Goal: Transaction & Acquisition: Subscribe to service/newsletter

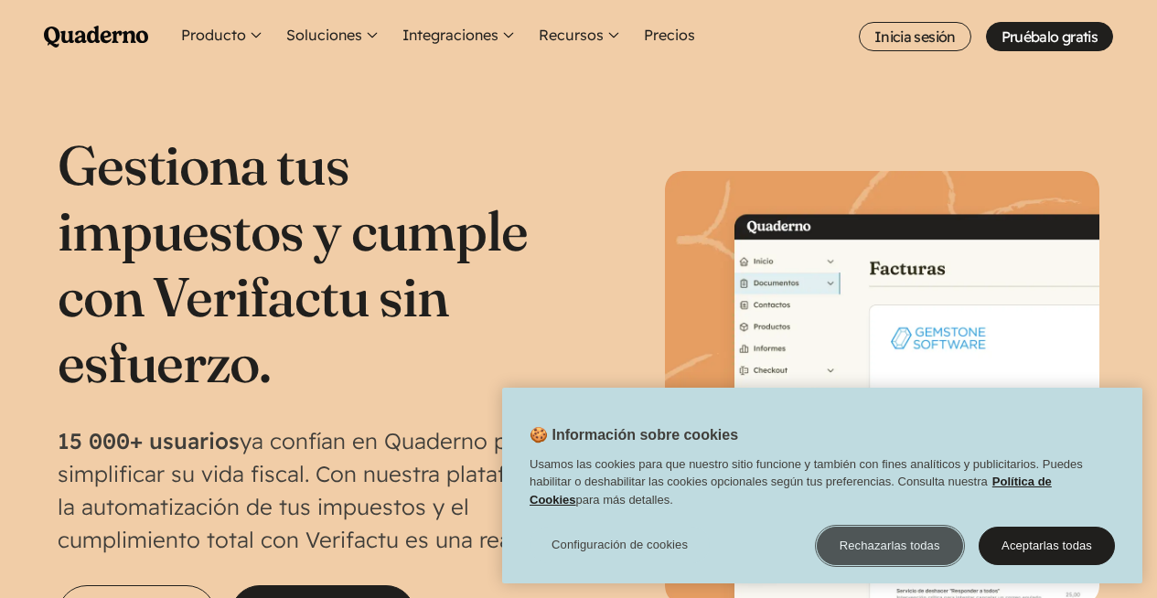
click at [924, 542] on button "Rechazarlas todas" at bounding box center [890, 546] width 146 height 38
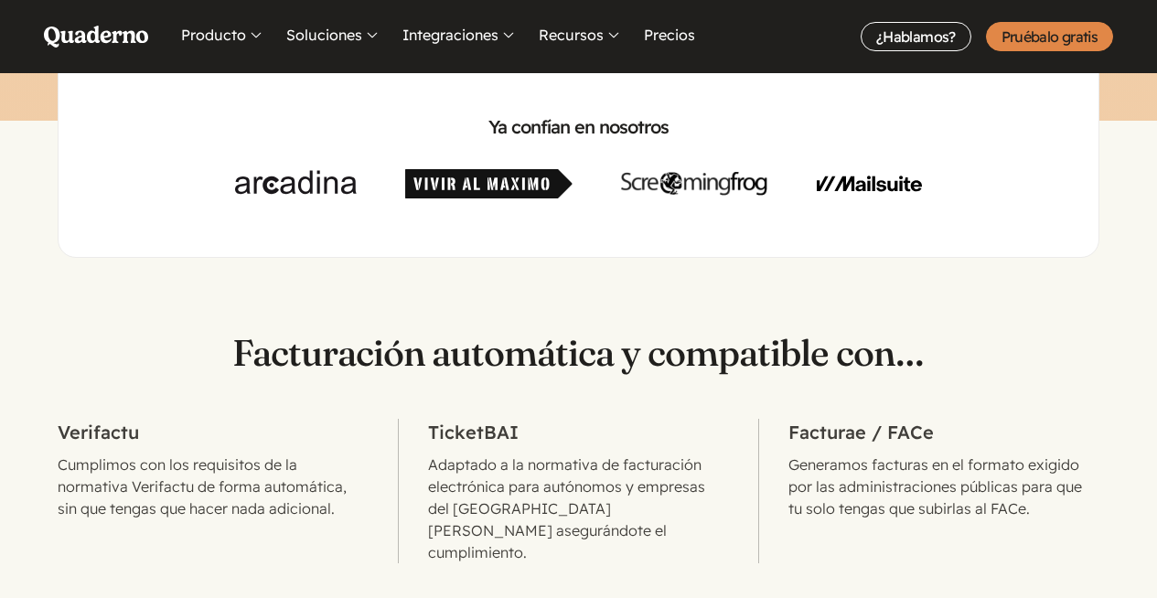
scroll to position [708, 0]
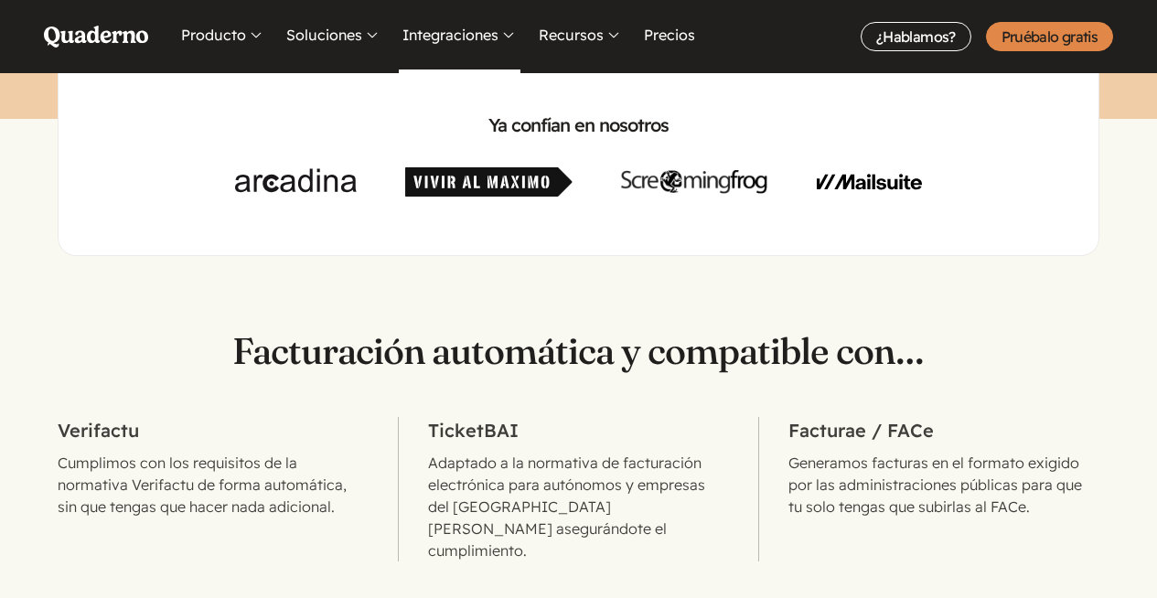
click at [485, 34] on button "Integraciones" at bounding box center [460, 36] width 122 height 73
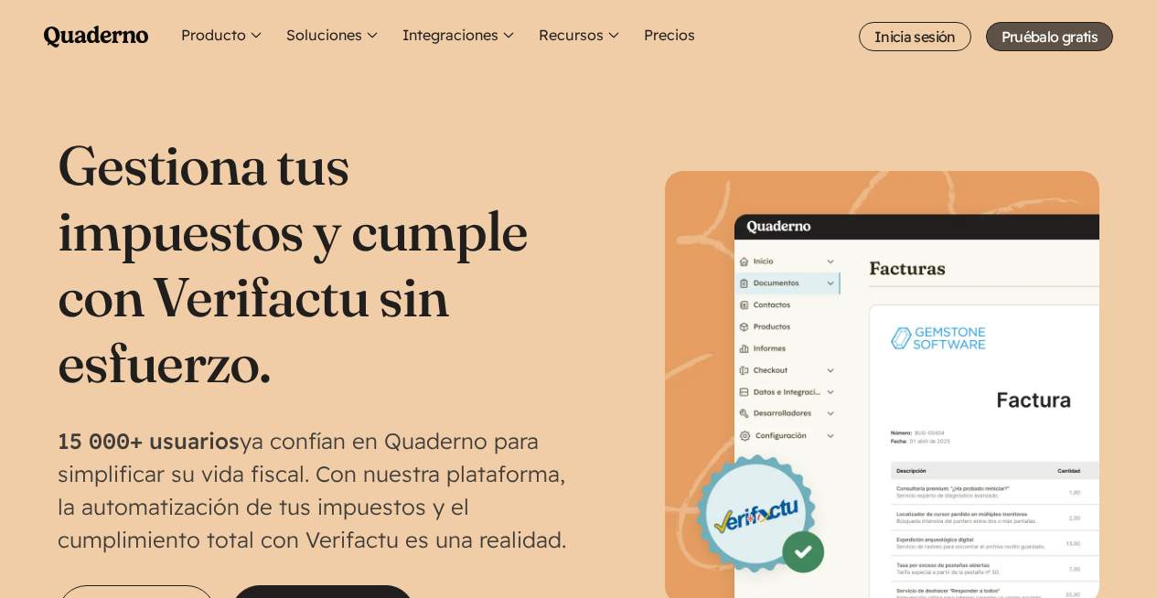
click at [1070, 40] on link "Pruébalo gratis" at bounding box center [1049, 36] width 127 height 29
